Goal: Transaction & Acquisition: Purchase product/service

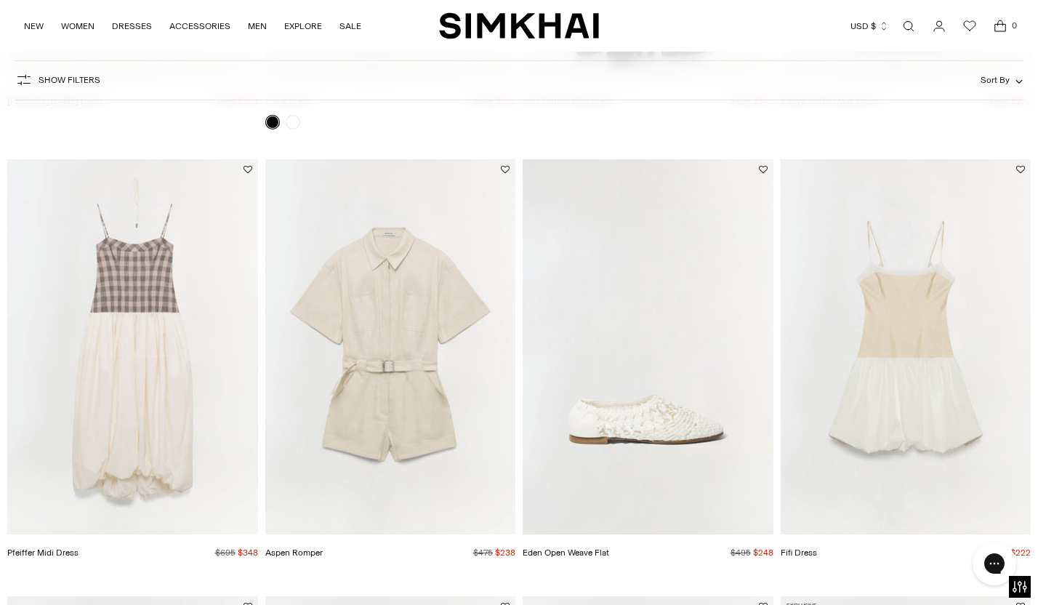
scroll to position [531, 0]
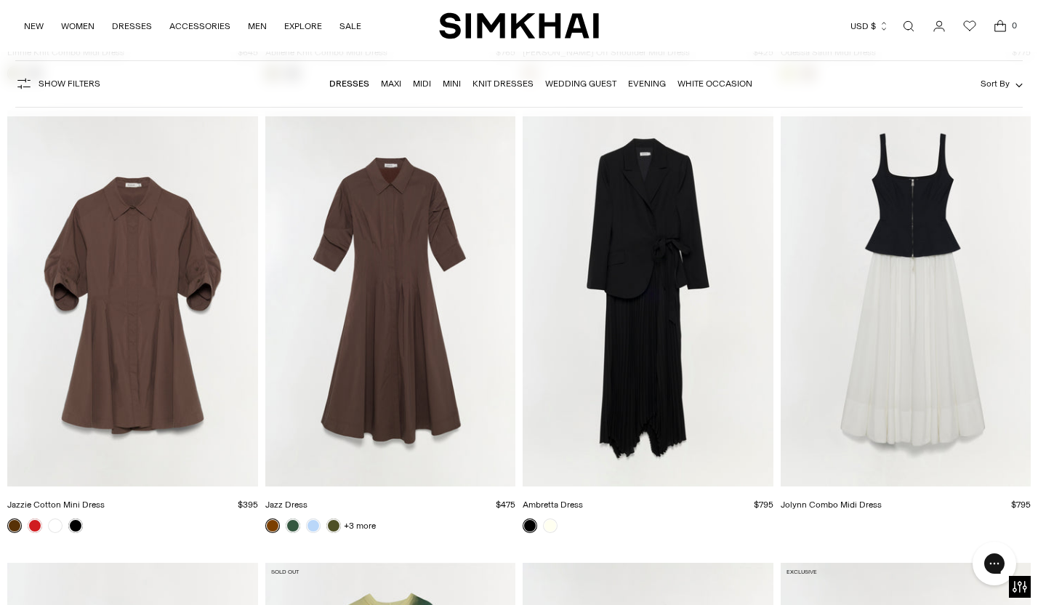
scroll to position [5026, 0]
click at [0, 0] on img "Ambretta Dress" at bounding box center [0, 0] width 0 height 0
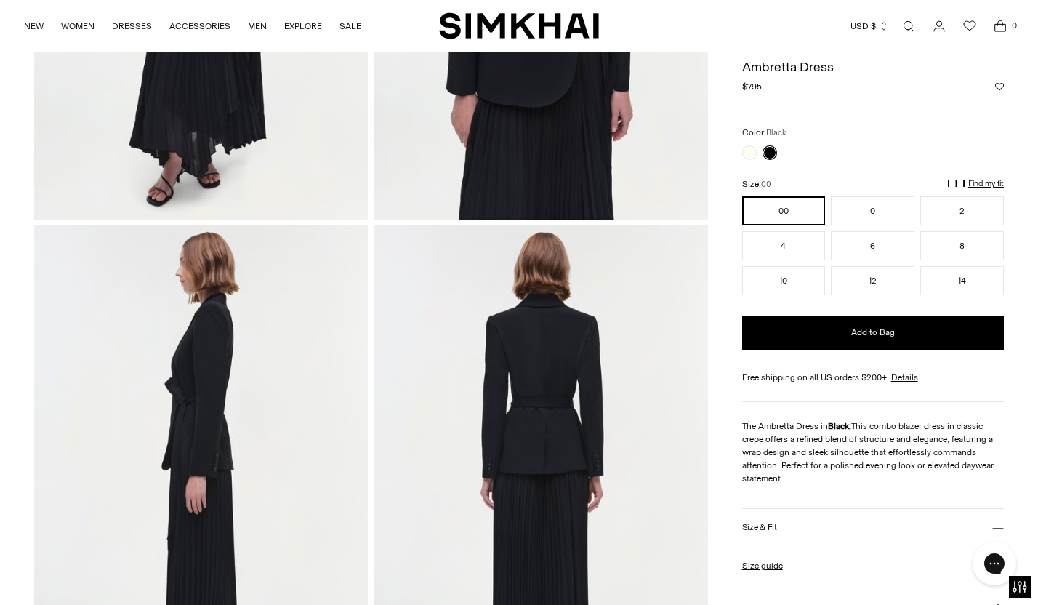
scroll to position [341, 0]
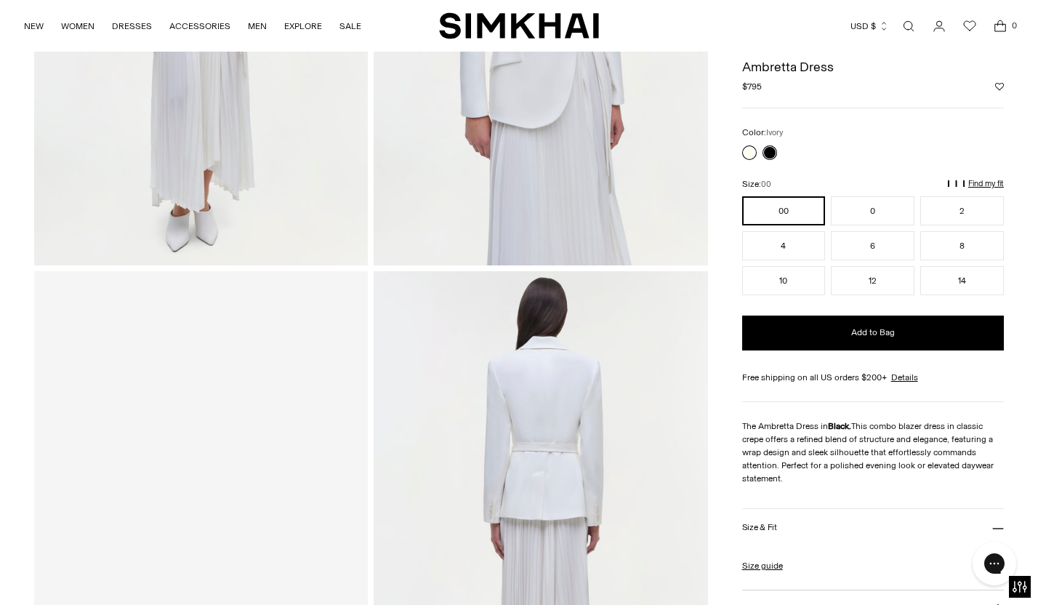
click at [744, 153] on link at bounding box center [749, 152] width 15 height 15
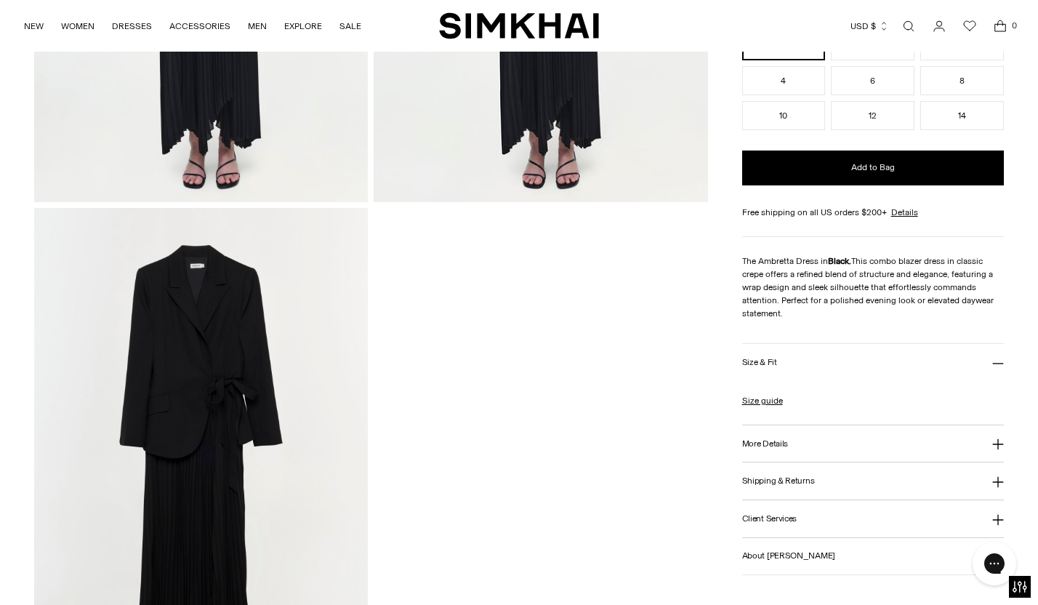
scroll to position [1425, 0]
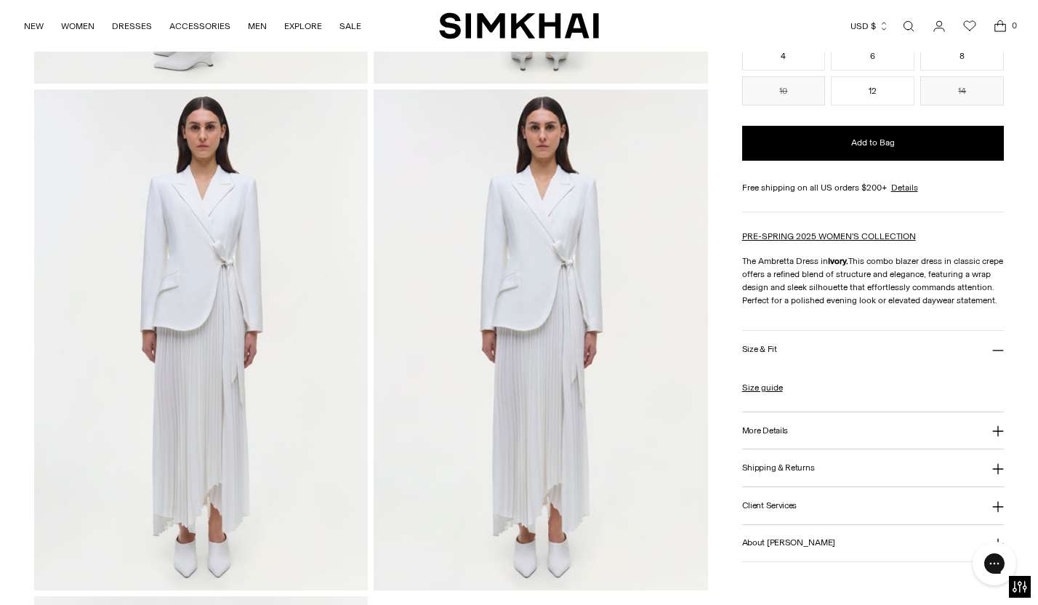
scroll to position [1043, 0]
